Goal: Find specific page/section: Find specific page/section

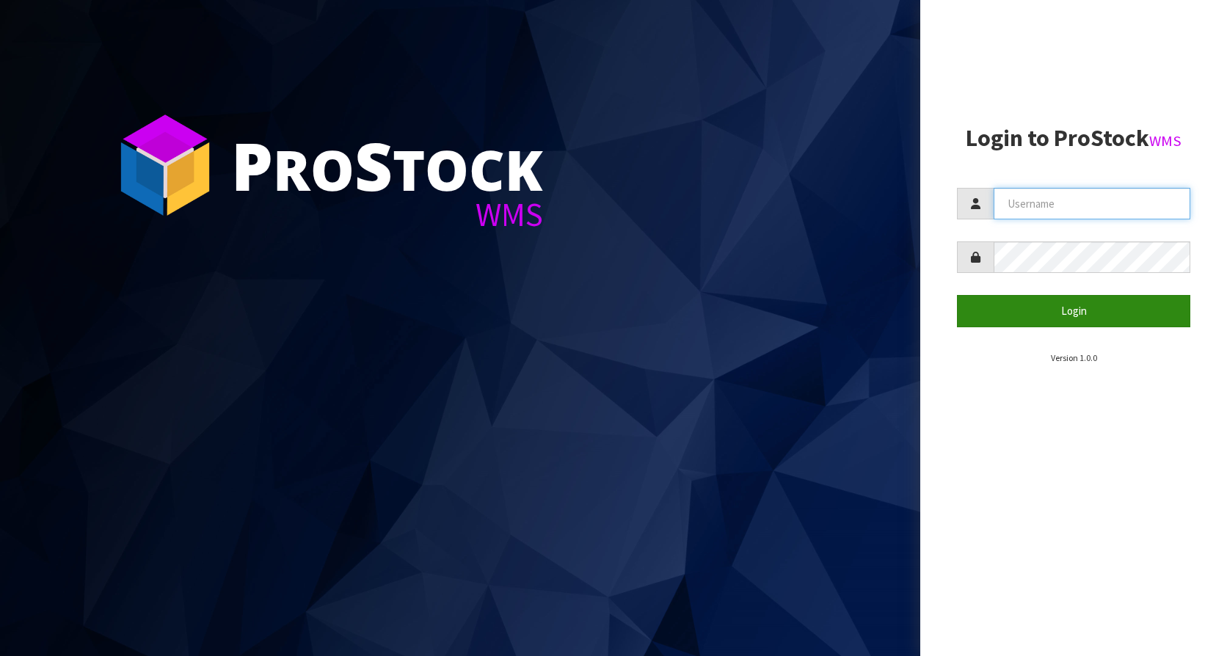
type input "KitchenAid"
click at [1031, 322] on button "Login" at bounding box center [1073, 311] width 233 height 32
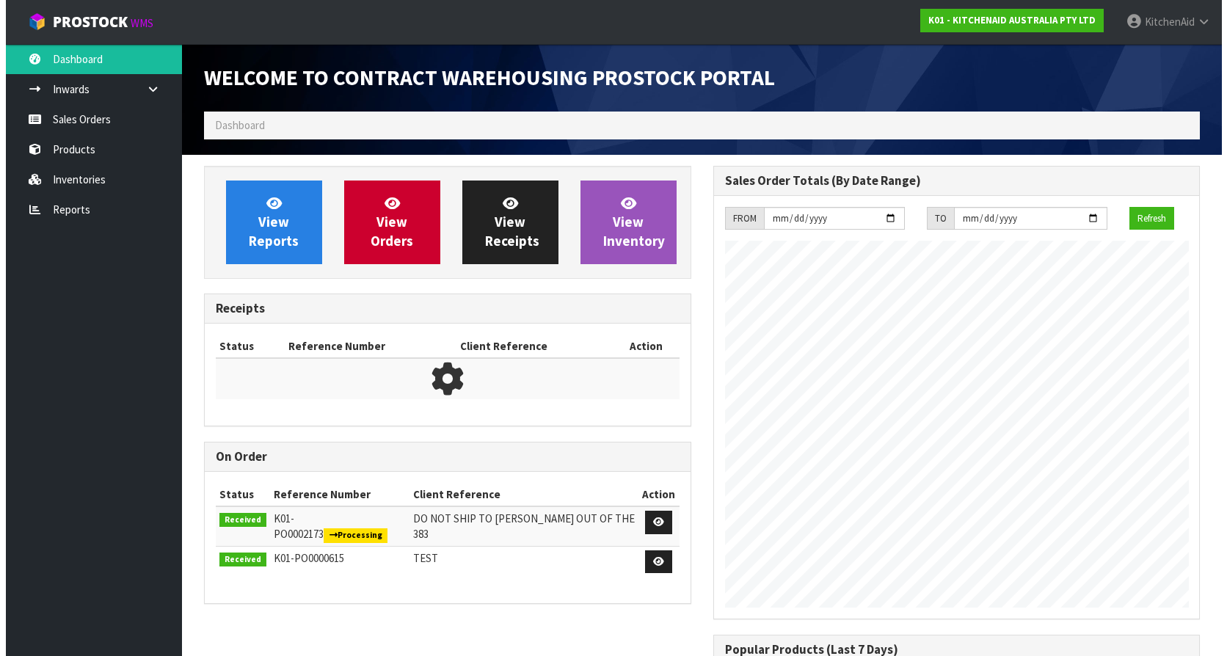
scroll to position [814, 509]
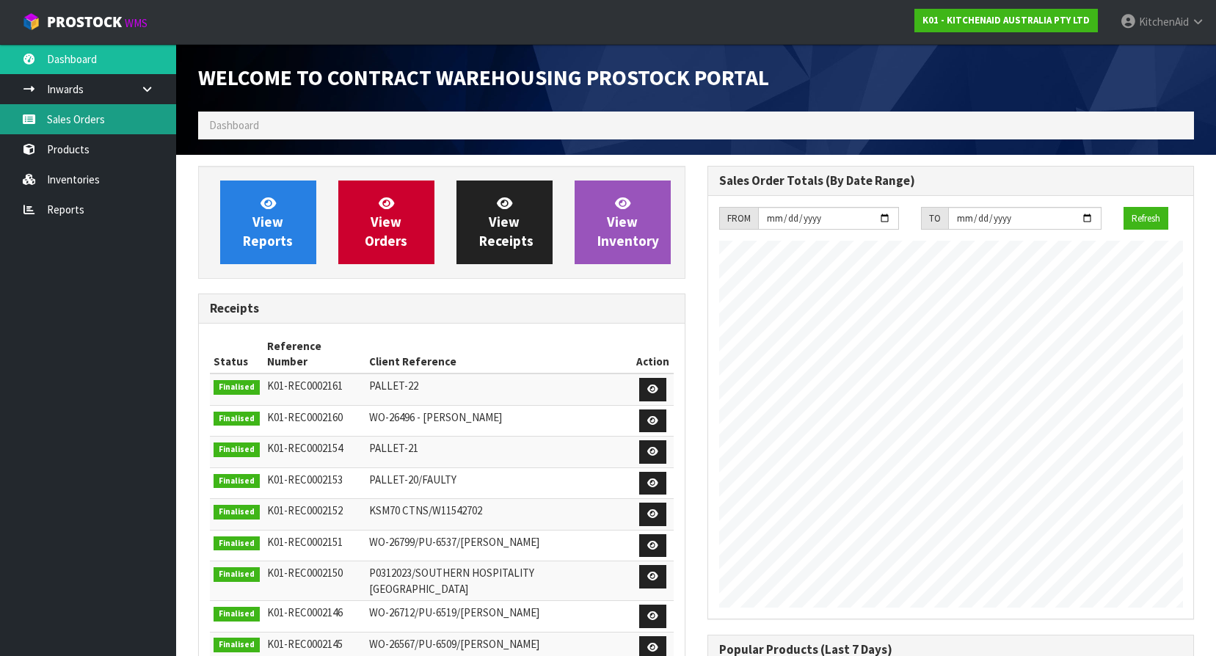
click at [73, 117] on link "Sales Orders" at bounding box center [88, 119] width 176 height 30
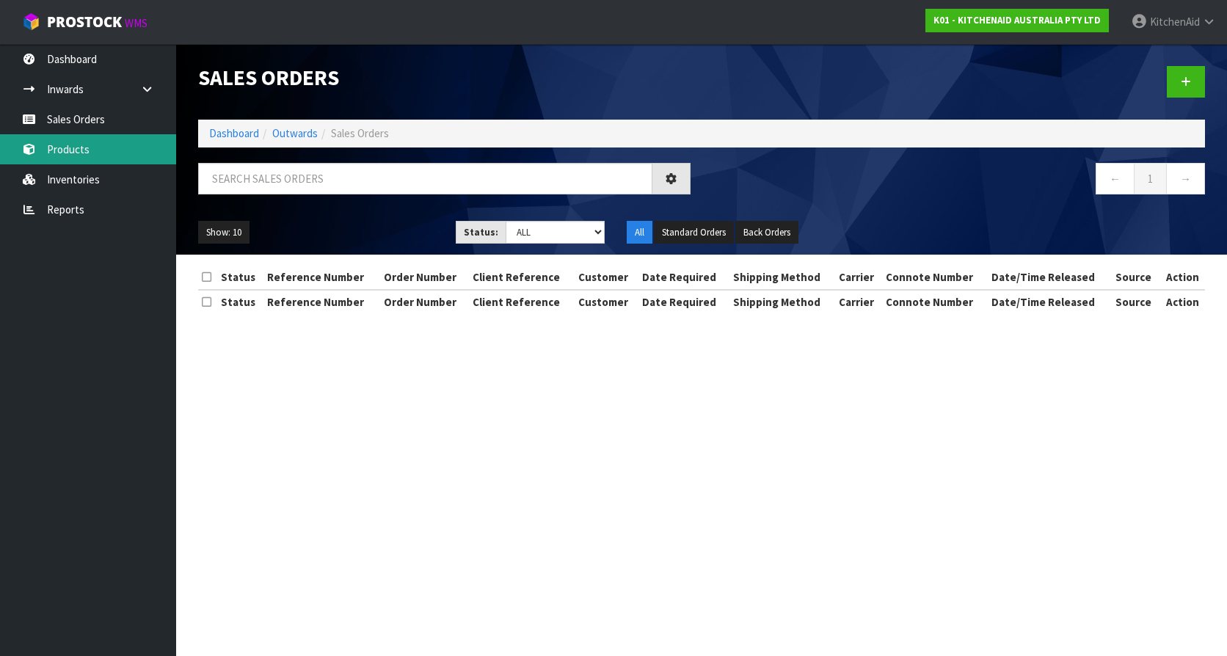
click at [75, 148] on div "Sales Orders Dashboard Outwards Sales Orders ← 1 → Show: 10 5 10 25 50 Status: …" at bounding box center [613, 170] width 1227 height 340
drag, startPoint x: 76, startPoint y: 161, endPoint x: 87, endPoint y: 160, distance: 11.8
click at [77, 160] on link "Products" at bounding box center [88, 149] width 176 height 30
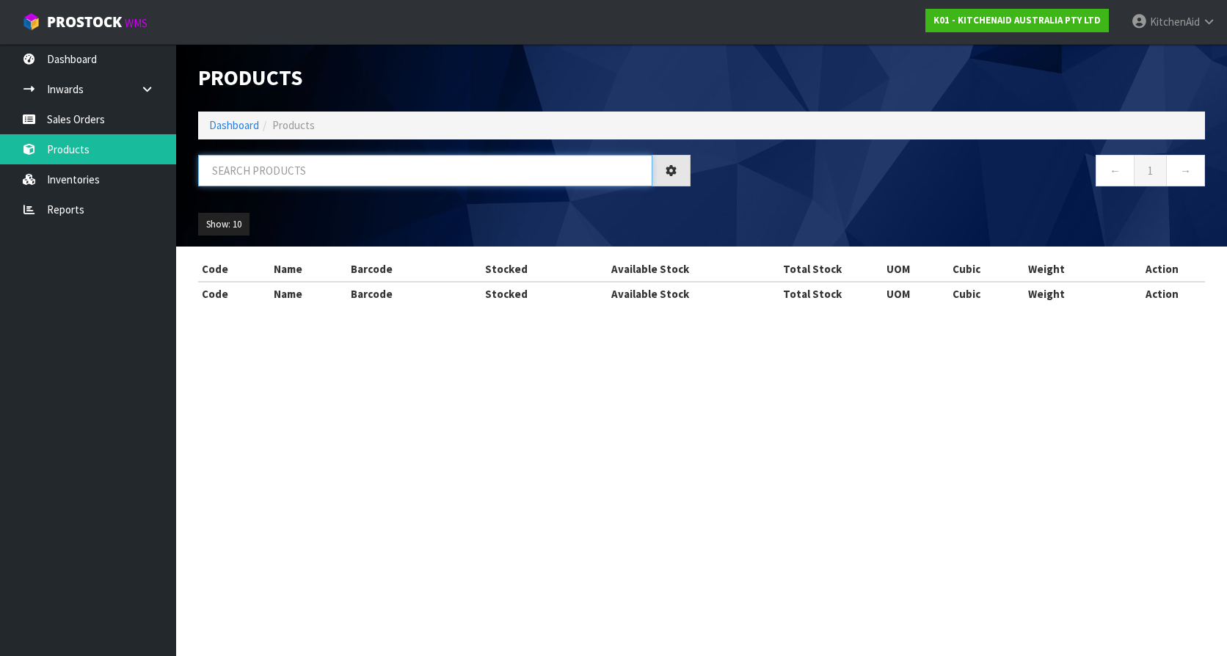
click at [336, 173] on input "text" at bounding box center [425, 171] width 454 height 32
paste input "W11569314"
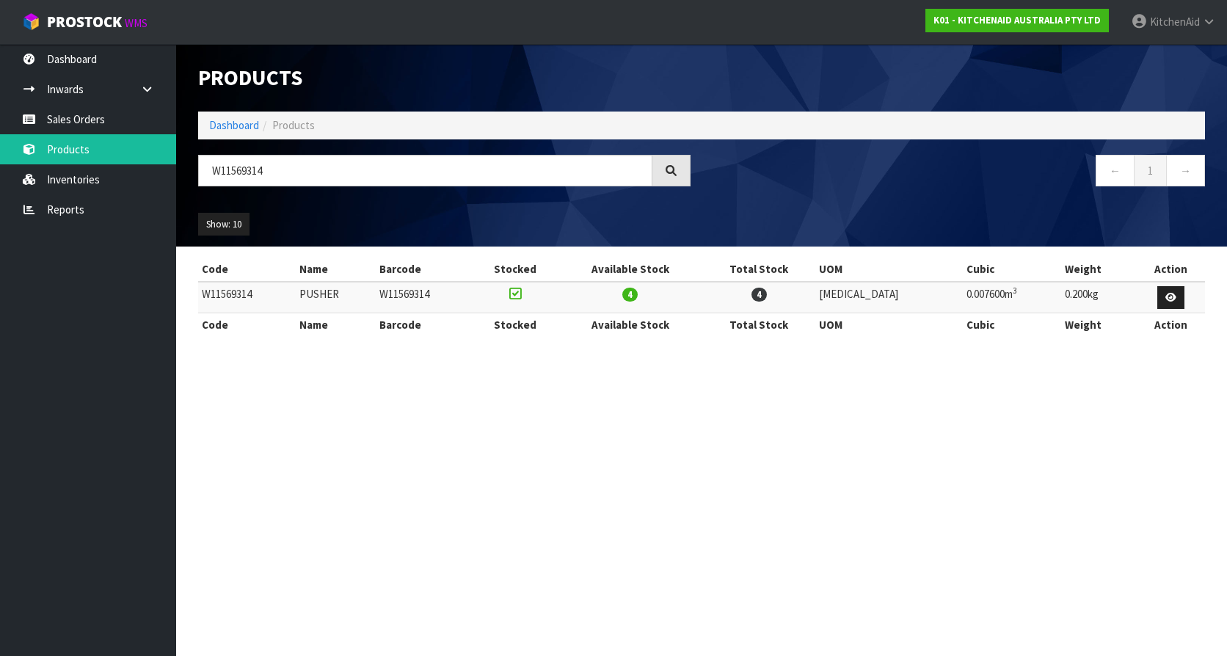
click at [529, 545] on section "Products Import Products Drop file here to import csv template Dashboard Produc…" at bounding box center [613, 328] width 1227 height 656
drag, startPoint x: 241, startPoint y: 167, endPoint x: 168, endPoint y: 162, distance: 72.9
click at [168, 162] on body "Toggle navigation ProStock WMS K01 - KITCHENAID AUSTRALIA PTY LTD [GEOGRAPHIC_D…" at bounding box center [613, 328] width 1227 height 656
paste input "55365"
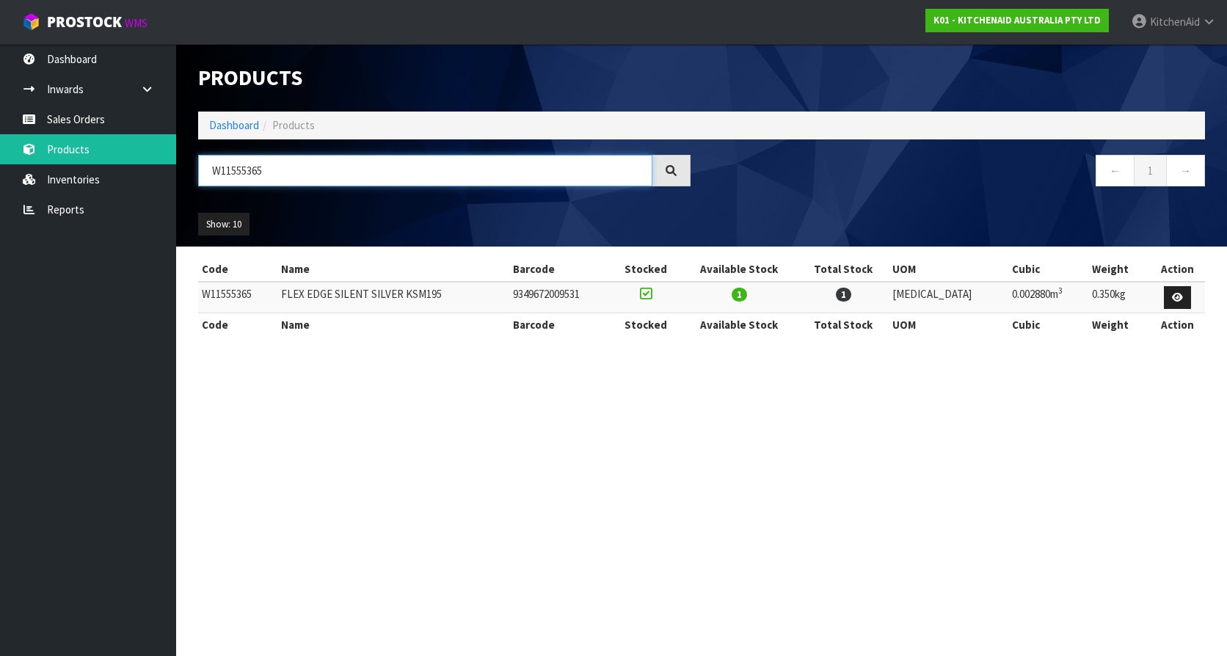
click at [334, 180] on input "W11555365" at bounding box center [425, 171] width 454 height 32
drag, startPoint x: 334, startPoint y: 180, endPoint x: 199, endPoint y: 175, distance: 135.2
click at [199, 175] on input "W11555365" at bounding box center [425, 171] width 454 height 32
paste input "74859"
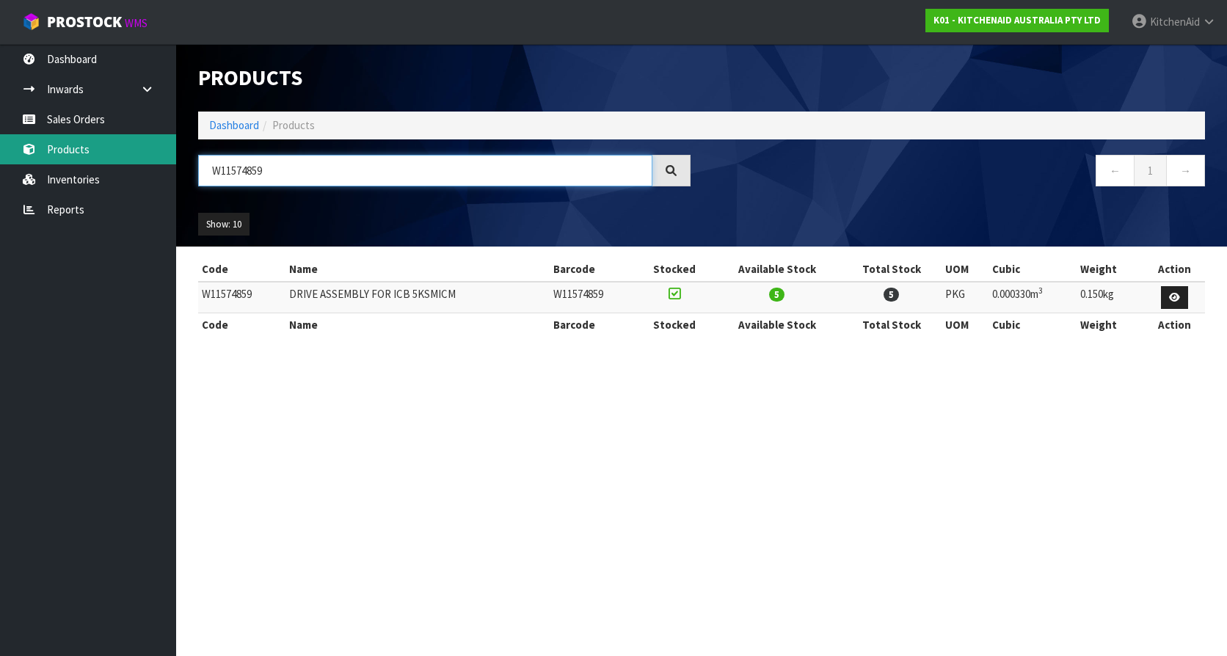
type input "W11574859"
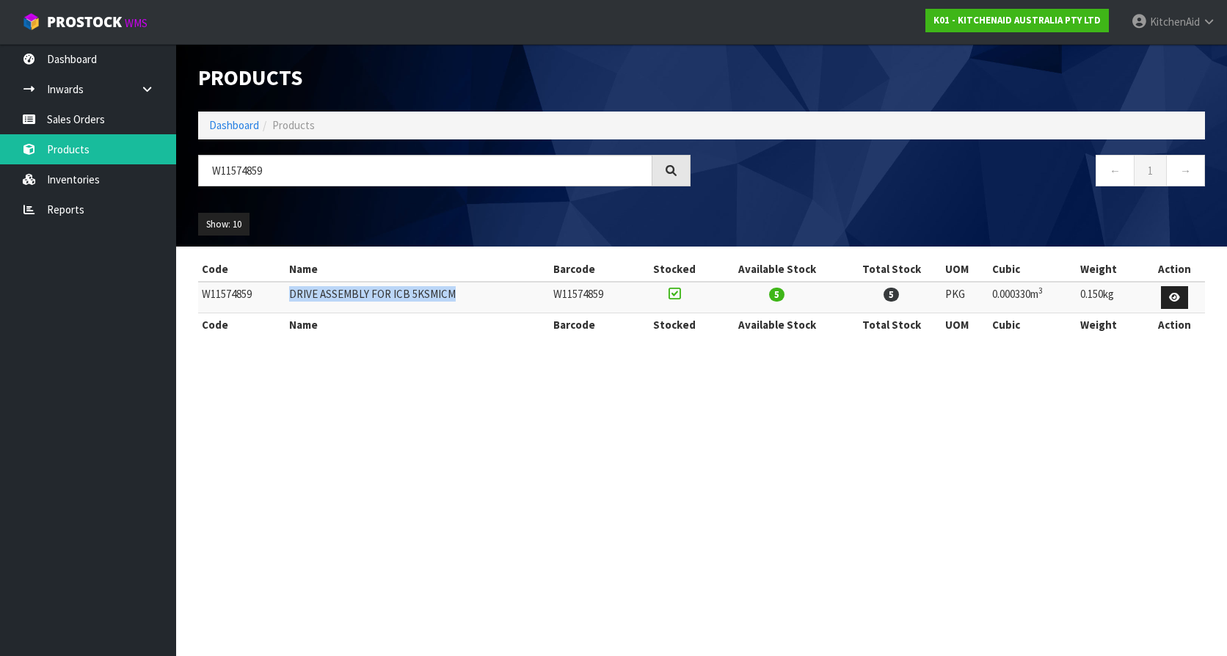
copy td "DRIVE ASSEMBLY FOR ICB 5KSMICM"
drag, startPoint x: 459, startPoint y: 291, endPoint x: 297, endPoint y: 288, distance: 162.3
click at [297, 288] on td "DRIVE ASSEMBLY FOR ICB 5KSMICM" at bounding box center [418, 298] width 264 height 32
click at [520, 445] on section "Products Import Products Drop file here to import csv template Dashboard Produc…" at bounding box center [613, 328] width 1227 height 656
click at [218, 297] on td "W11574859" at bounding box center [241, 298] width 87 height 32
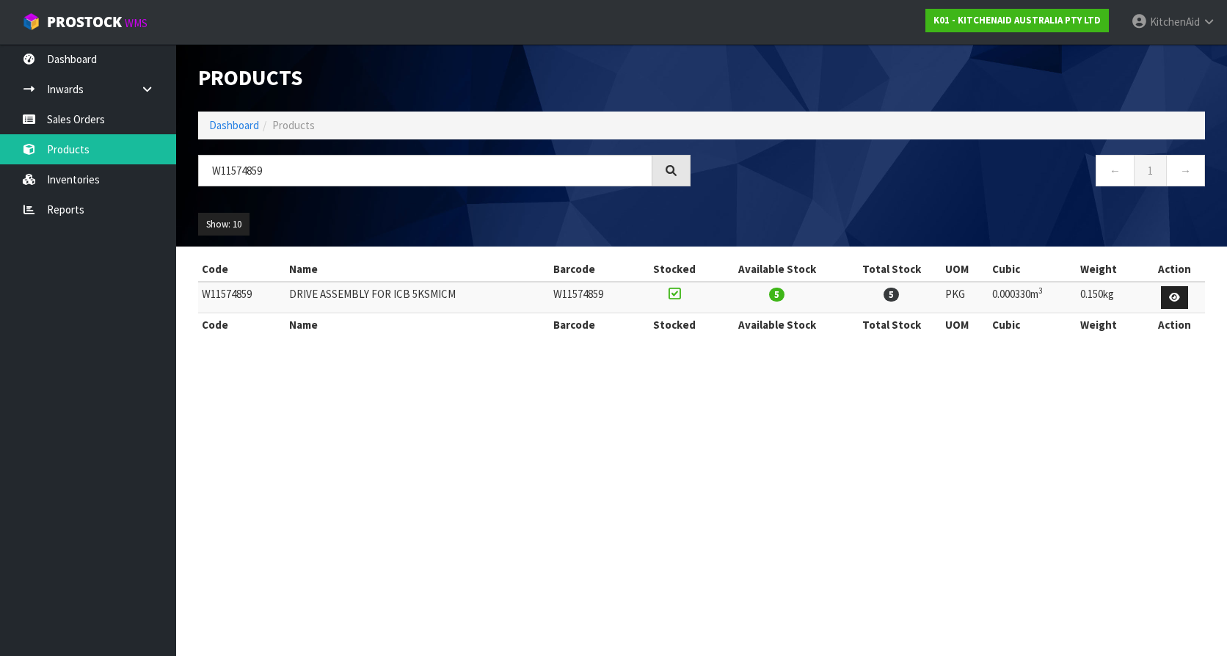
click at [218, 297] on td "W11574859" at bounding box center [241, 298] width 87 height 32
copy td "W11574859"
